Goal: Navigation & Orientation: Go to known website

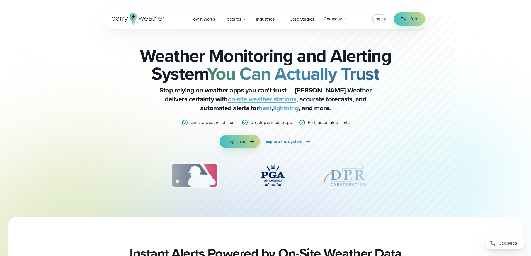
click at [382, 21] on span "Log in" at bounding box center [379, 19] width 12 height 6
